Goal: Task Accomplishment & Management: Use online tool/utility

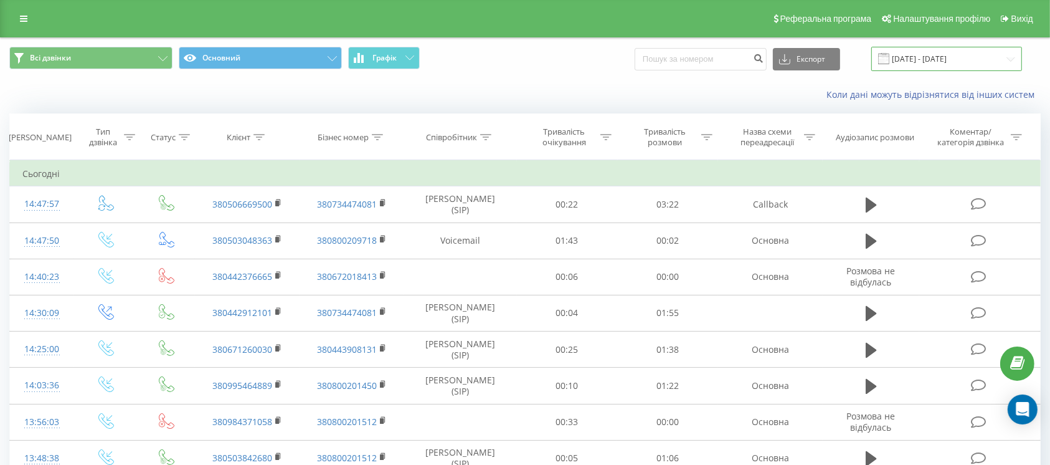
click at [897, 47] on input "[DATE] - [DATE]" at bounding box center [946, 59] width 151 height 24
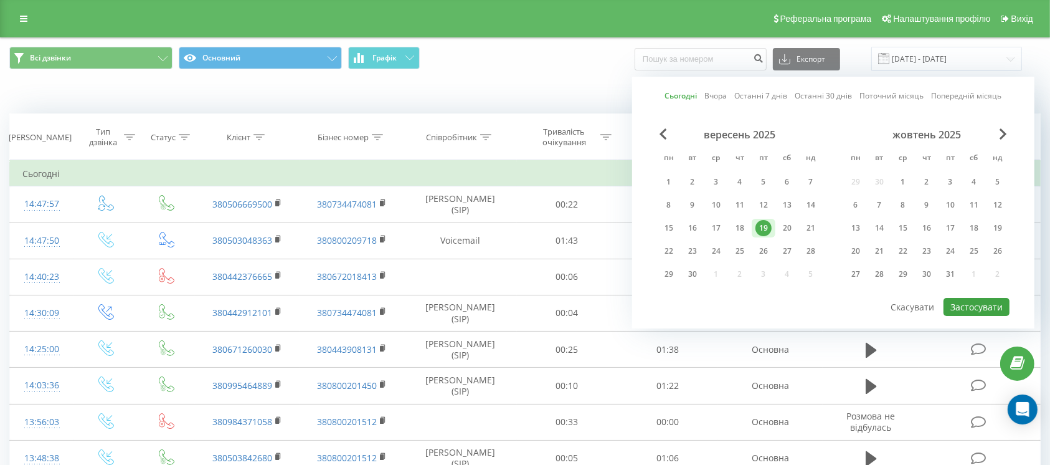
drag, startPoint x: 949, startPoint y: 292, endPoint x: 951, endPoint y: 300, distance: 7.7
click at [949, 293] on div "Сьогодні Вчора Останні 7 днів Останні 30 днів Поточний місяць Попередній місяць…" at bounding box center [833, 203] width 402 height 252
click at [951, 300] on button "Застосувати" at bounding box center [977, 307] width 66 height 18
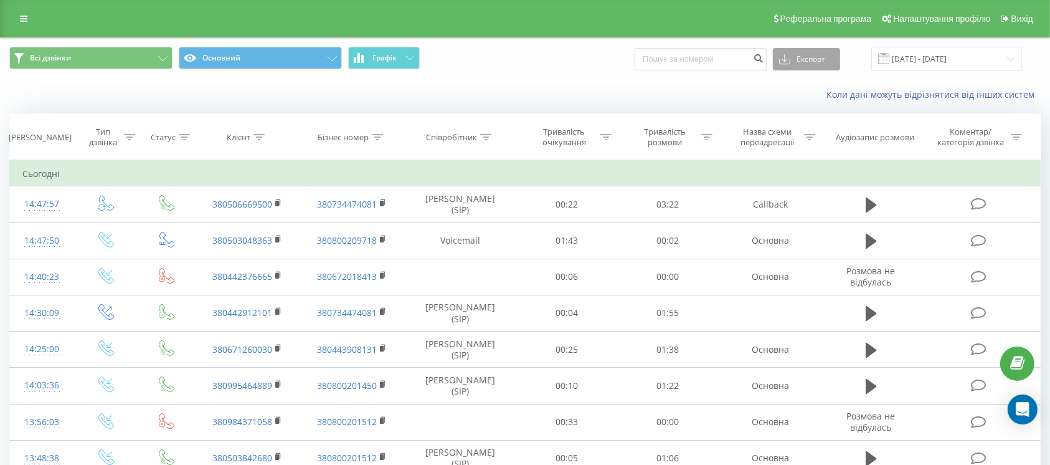
click at [829, 52] on button "Експорт" at bounding box center [806, 59] width 67 height 22
click at [795, 130] on div ".xlsx" at bounding box center [806, 127] width 66 height 22
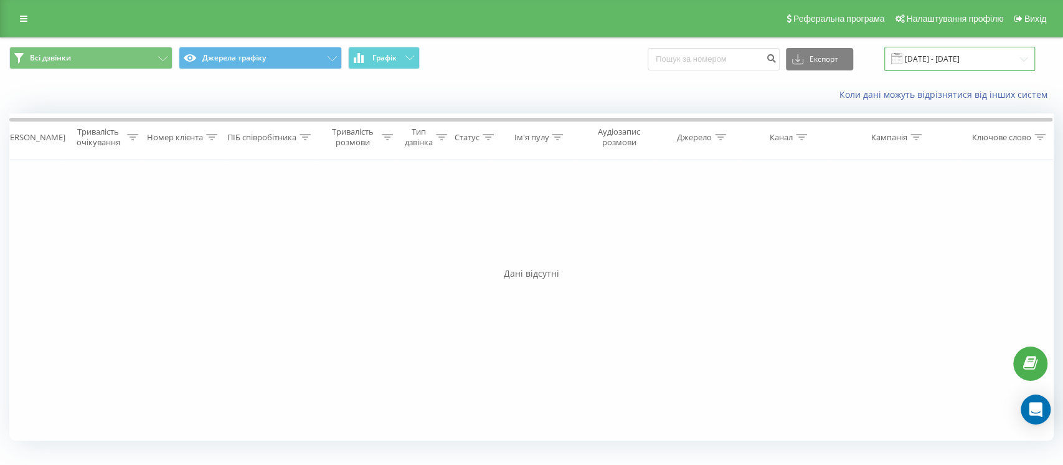
click at [953, 69] on input "[DATE] - [DATE]" at bounding box center [959, 59] width 151 height 24
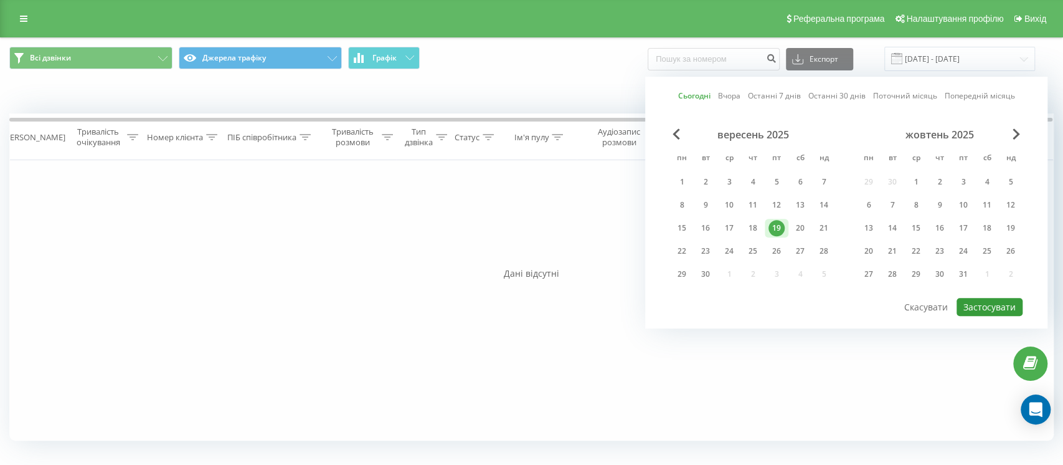
click at [996, 306] on button "Застосувати" at bounding box center [990, 307] width 66 height 18
